Goal: Navigation & Orientation: Find specific page/section

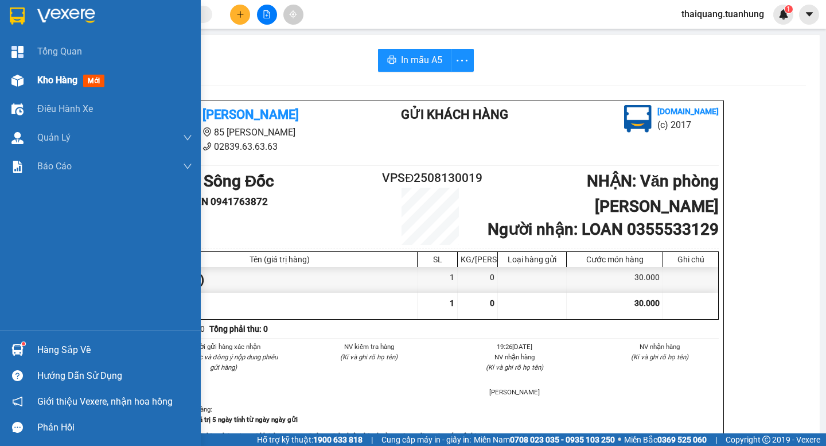
click at [56, 81] on span "Kho hàng" at bounding box center [57, 80] width 40 height 11
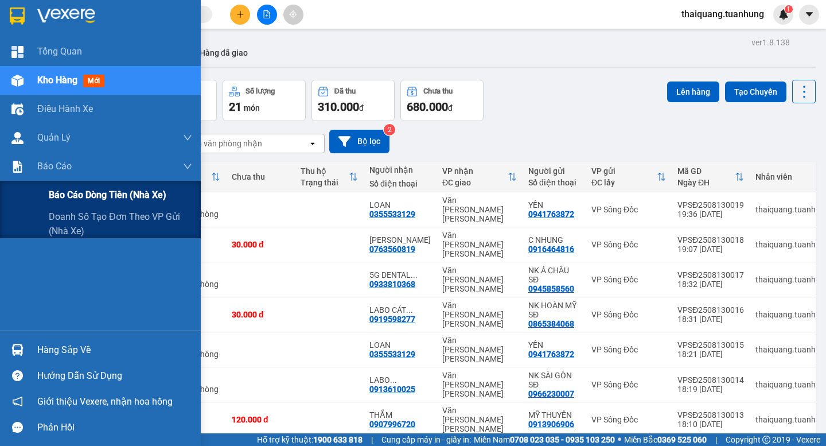
click at [59, 192] on span "Báo cáo dòng tiền (nhà xe)" at bounding box center [108, 195] width 118 height 14
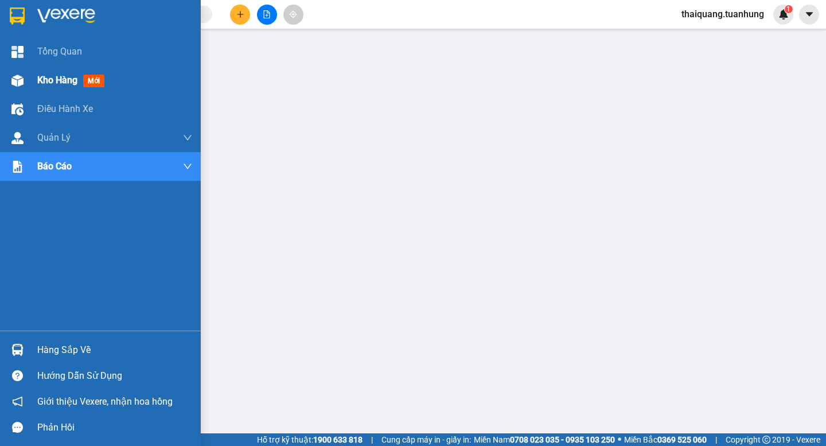
click at [51, 83] on span "Kho hàng" at bounding box center [57, 80] width 40 height 11
